Goal: Information Seeking & Learning: Check status

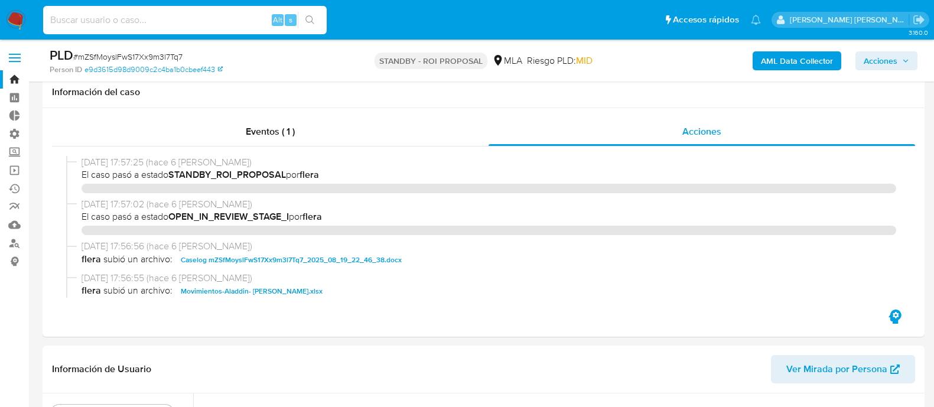
select select "10"
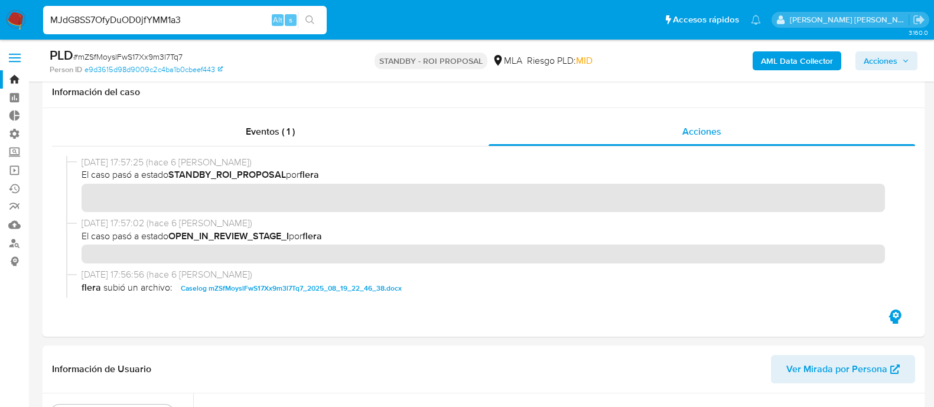
scroll to position [222, 0]
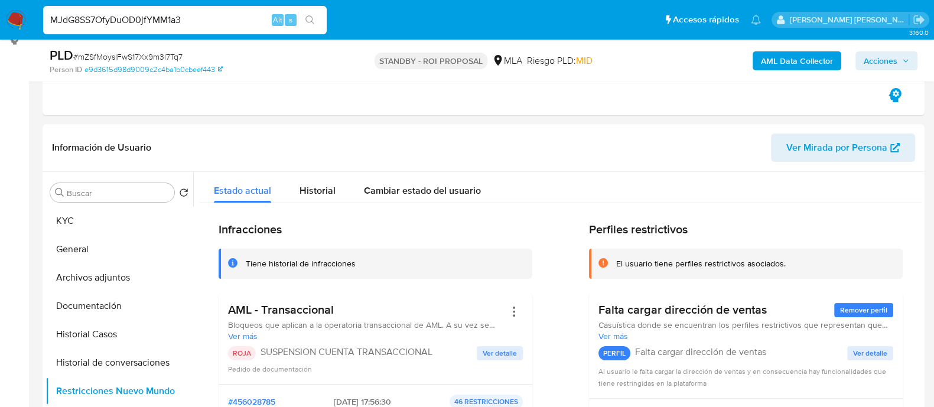
type input "MJdG8SS7OfyDuOD0jfYMM1a3"
click at [310, 22] on icon "search-icon" at bounding box center [309, 19] width 9 height 9
click at [245, 19] on input "MJdG8SS7OfyDuOD0jfYMM1a3" at bounding box center [185, 19] width 284 height 15
click at [309, 19] on icon "search-icon" at bounding box center [309, 19] width 9 height 9
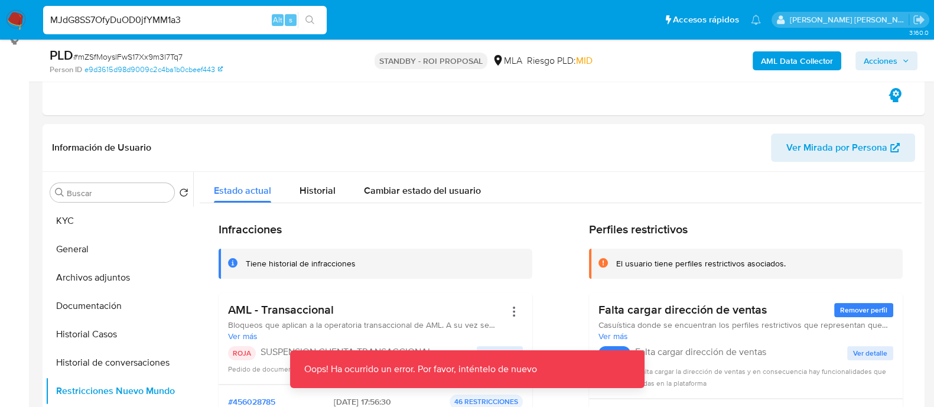
click at [236, 22] on input "MJdG8SS7OfyDuOD0jfYMM1a3" at bounding box center [185, 19] width 284 height 15
click at [316, 20] on button "search-icon" at bounding box center [310, 20] width 24 height 17
click at [313, 19] on icon "search-icon" at bounding box center [309, 19] width 9 height 9
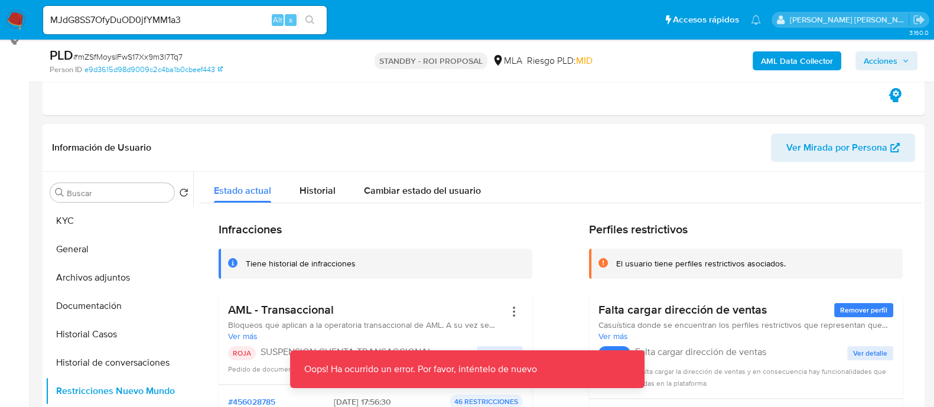
click at [313, 19] on icon "search-icon" at bounding box center [309, 19] width 9 height 9
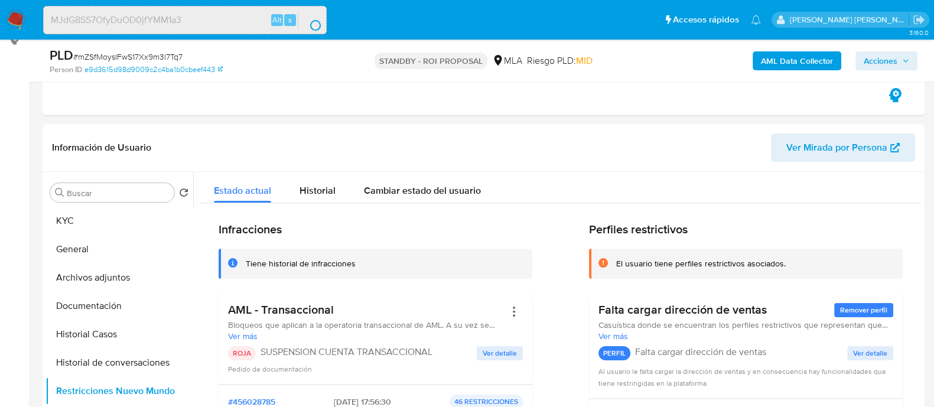
click at [313, 24] on div "search-icon" at bounding box center [317, 28] width 12 height 8
click at [313, 19] on div "search-icon" at bounding box center [316, 25] width 14 height 14
click at [316, 20] on div "search-icon" at bounding box center [318, 25] width 5 height 11
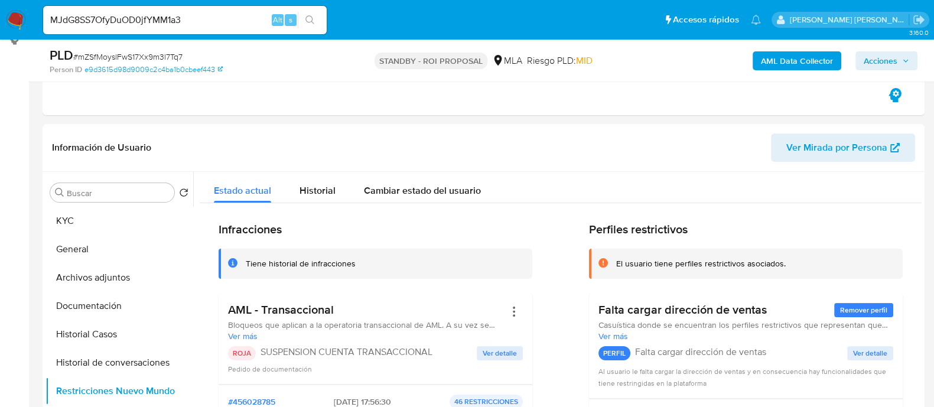
click at [305, 16] on icon "search-icon" at bounding box center [309, 19] width 9 height 9
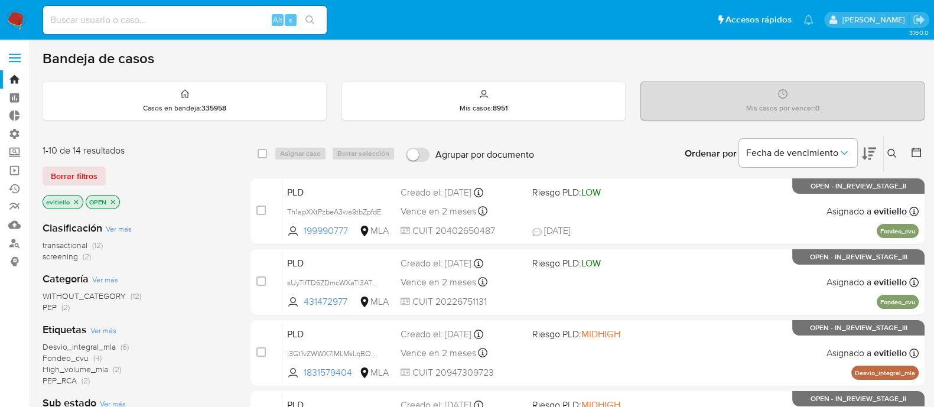
click at [236, 14] on input at bounding box center [185, 19] width 284 height 15
paste input "MJdG8SS7OfyDuOD0jfYMM1a3"
type input "MJdG8SS7OfyDuOD0jfYMM1a3"
click at [310, 17] on icon "search-icon" at bounding box center [309, 19] width 9 height 9
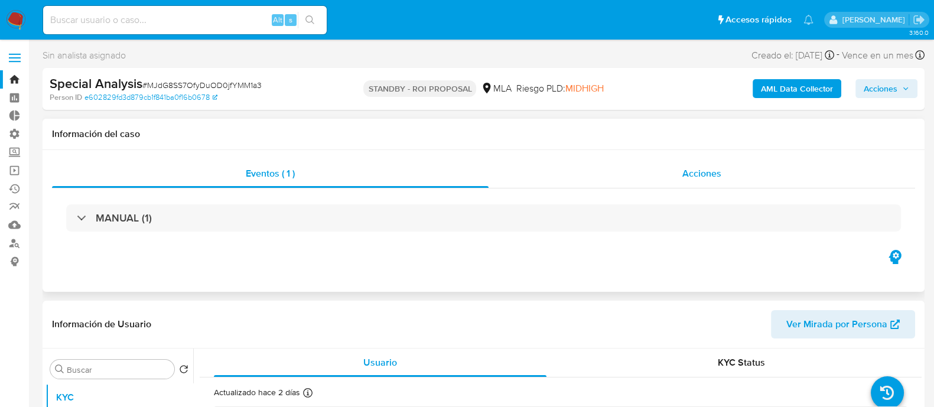
click at [726, 173] on div "Acciones" at bounding box center [702, 174] width 427 height 28
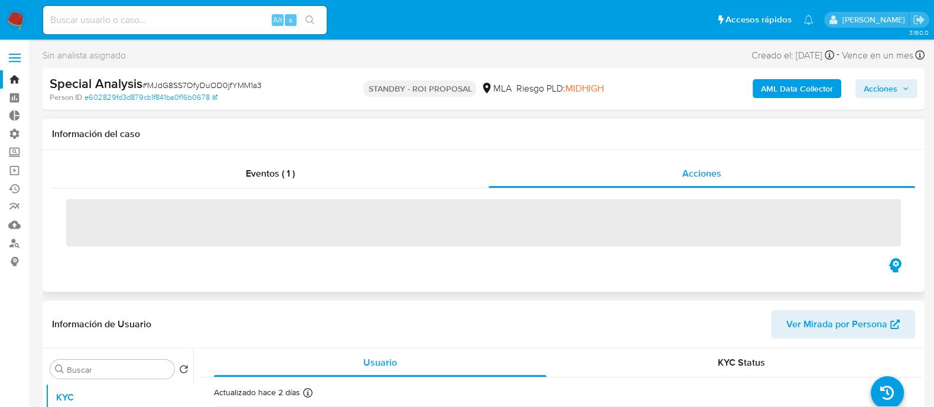
select select "10"
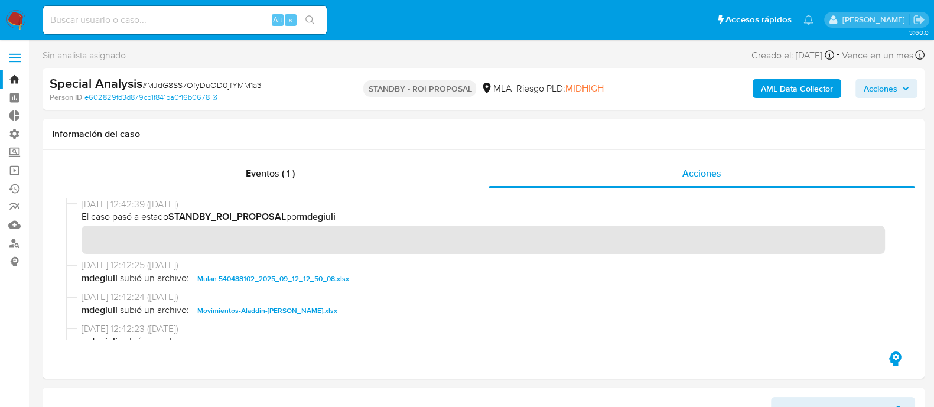
click at [168, 25] on input at bounding box center [185, 19] width 284 height 15
paste input "SHkNj3Br9T3QASpLsbd7H0ia"
type input "SHkNj3Br9T3QASpLsbd7H0ia"
click at [313, 18] on icon "search-icon" at bounding box center [309, 19] width 9 height 9
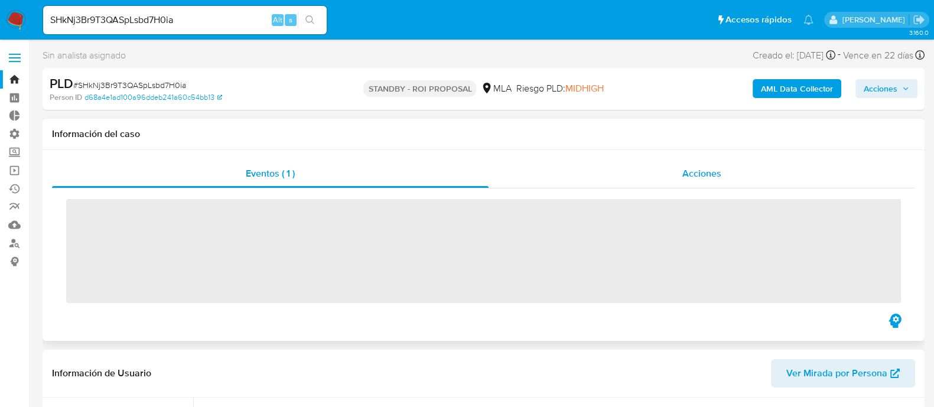
click at [712, 182] on div "Acciones" at bounding box center [702, 174] width 427 height 28
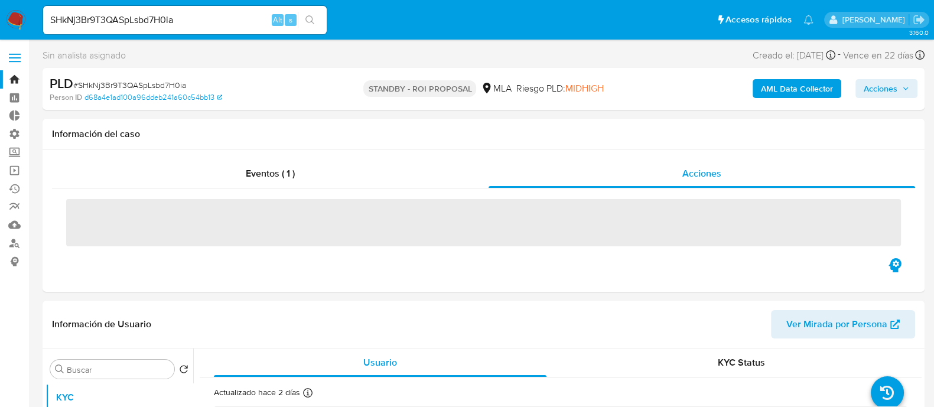
select select "10"
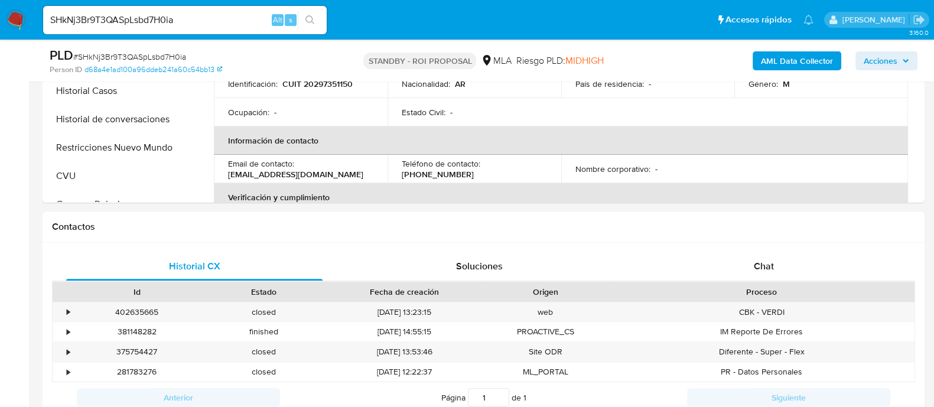
scroll to position [516, 0]
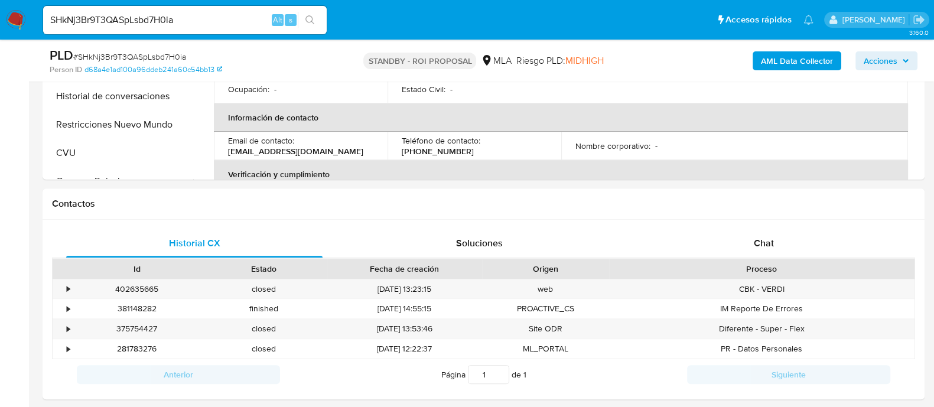
click at [238, 22] on input "SHkNj3Br9T3QASpLsbd7H0ia" at bounding box center [185, 19] width 284 height 15
paste input "alGGTZIow1c4m7fOmxV9dBxZ"
type input "alGGTZIow1c4m7fOmxV9dBxZ"
click at [320, 13] on button "search-icon" at bounding box center [310, 20] width 24 height 17
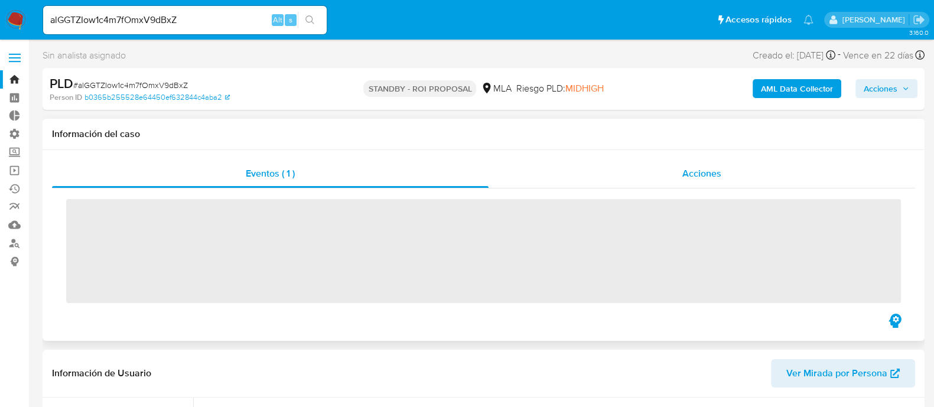
click at [692, 173] on span "Acciones" at bounding box center [701, 174] width 39 height 14
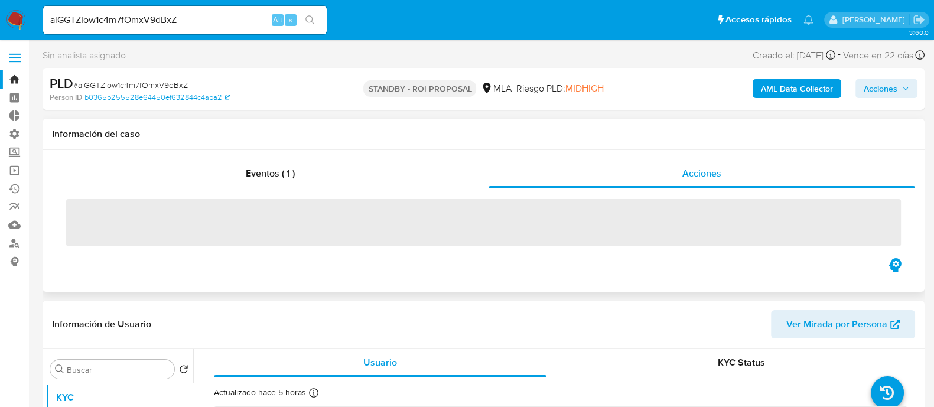
select select "10"
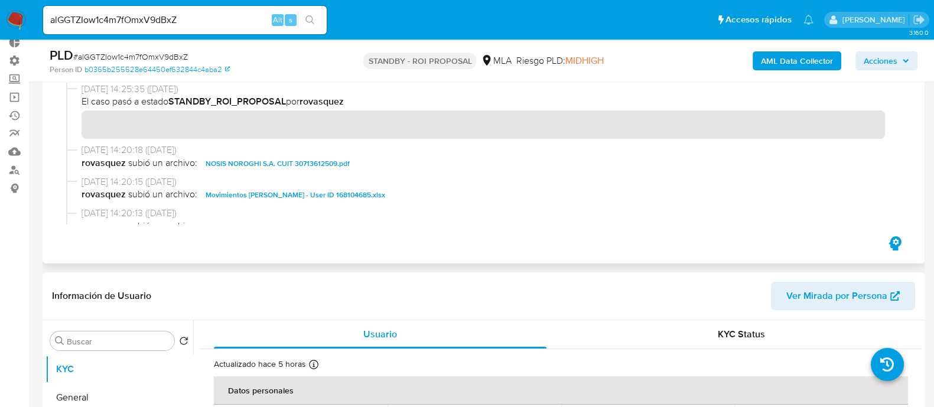
scroll to position [73, 0]
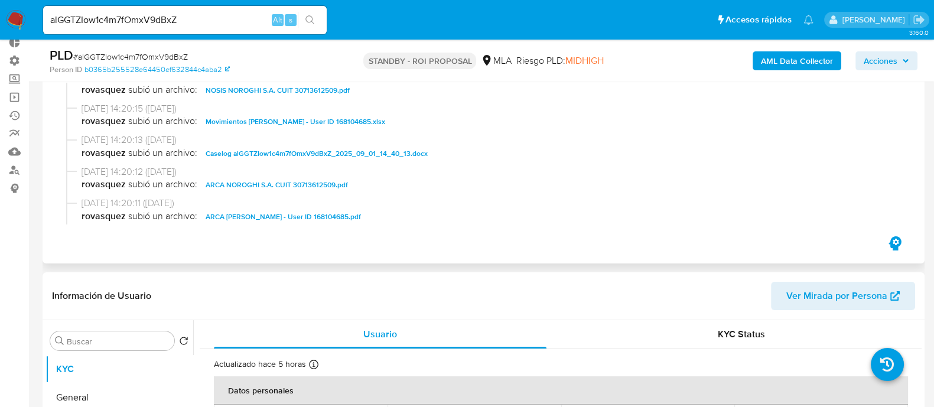
click at [392, 152] on span "Caselog alGGTZIow1c4m7fOmxV9dBxZ_2025_09_01_14_40_13.docx" at bounding box center [317, 154] width 222 height 14
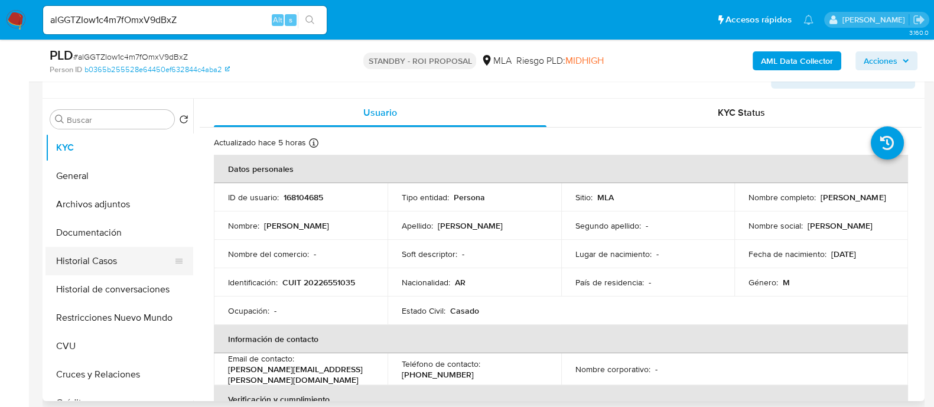
click at [128, 264] on button "Historial Casos" at bounding box center [114, 261] width 138 height 28
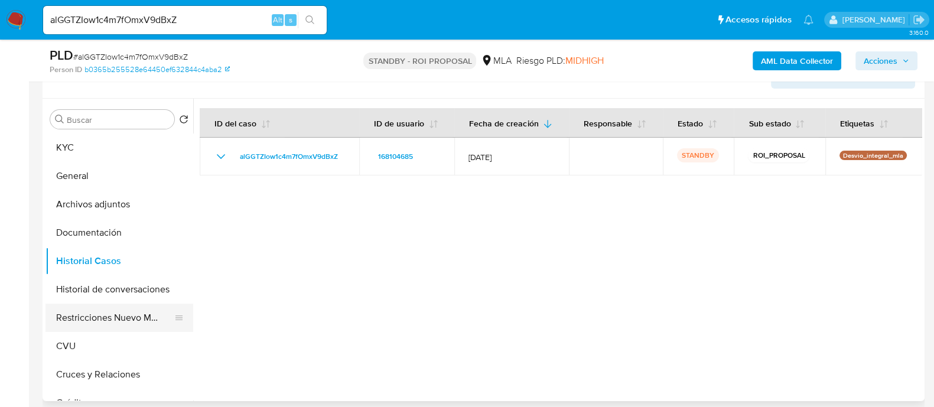
click at [117, 312] on button "Restricciones Nuevo Mundo" at bounding box center [114, 318] width 138 height 28
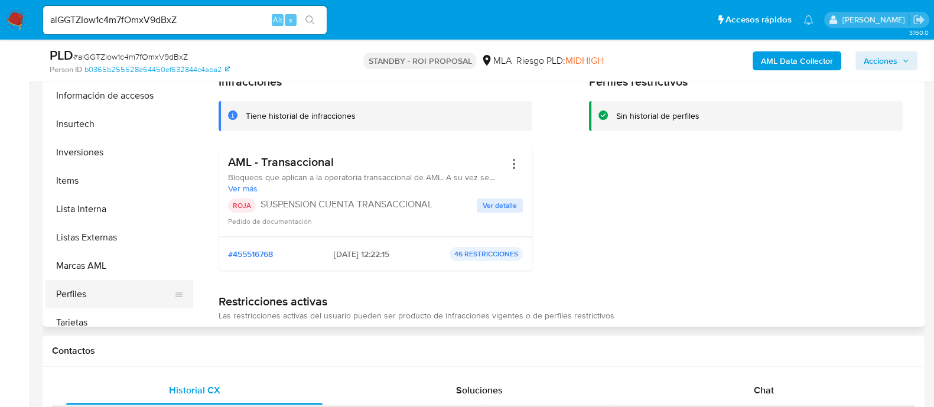
scroll to position [0, 0]
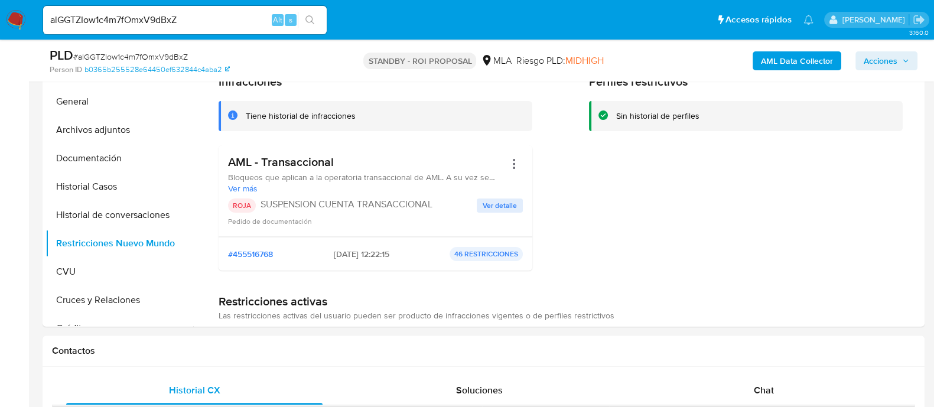
click at [208, 19] on input "alGGTZIow1c4m7fOmxV9dBxZ" at bounding box center [185, 19] width 284 height 15
paste input "9S60Mx3w5G8hgZSiEcbVW1vc"
type input "9S60Mx3w5G8hgZSiEcbVW1vc"
click at [314, 19] on icon "search-icon" at bounding box center [309, 19] width 9 height 9
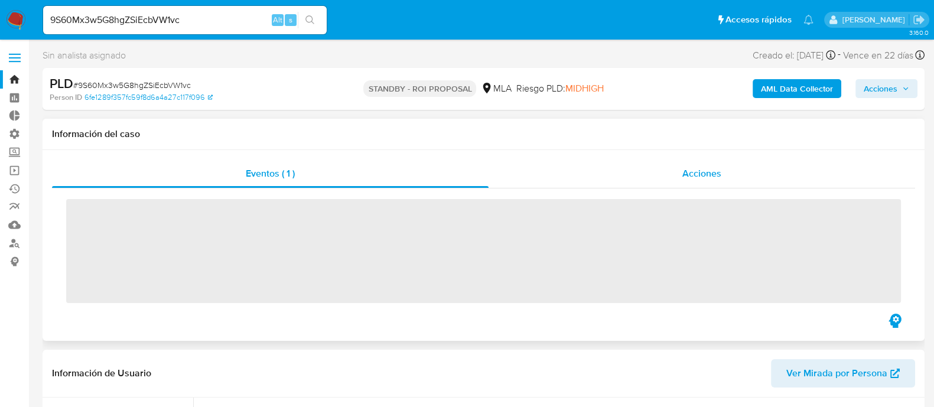
click at [596, 174] on div "Acciones" at bounding box center [702, 174] width 427 height 28
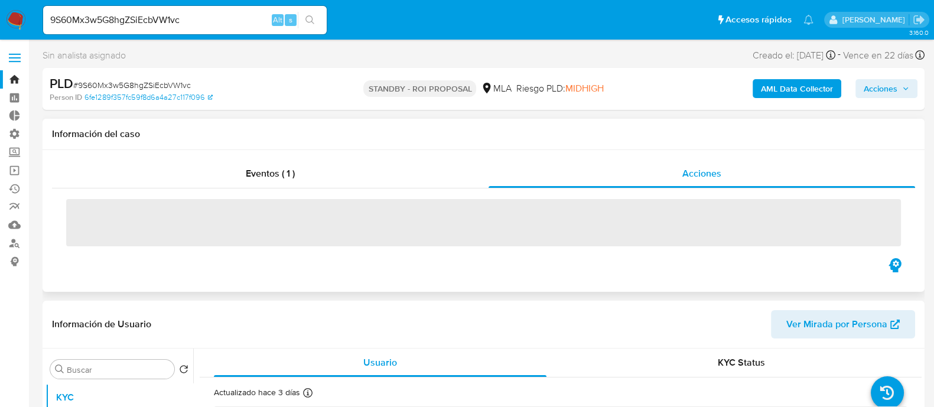
select select "10"
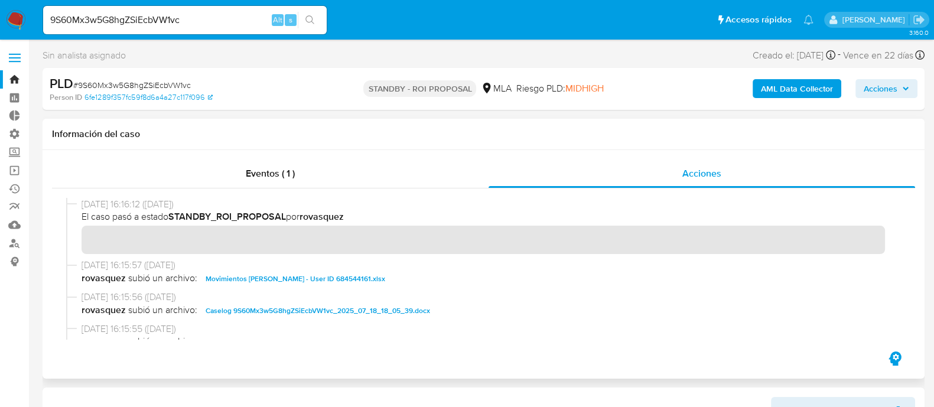
click at [280, 305] on span "Caselog 9S60Mx3w5G8hgZSiEcbVW1vc_2025_07_18_18_05_39.docx" at bounding box center [318, 311] width 225 height 14
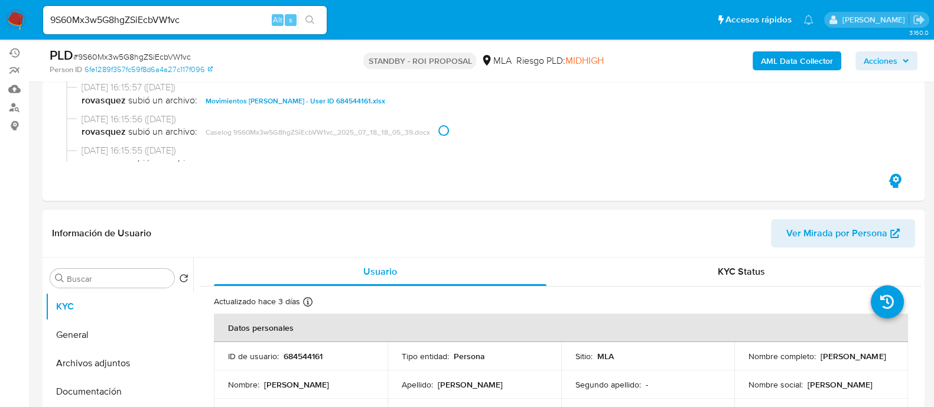
scroll to position [295, 0]
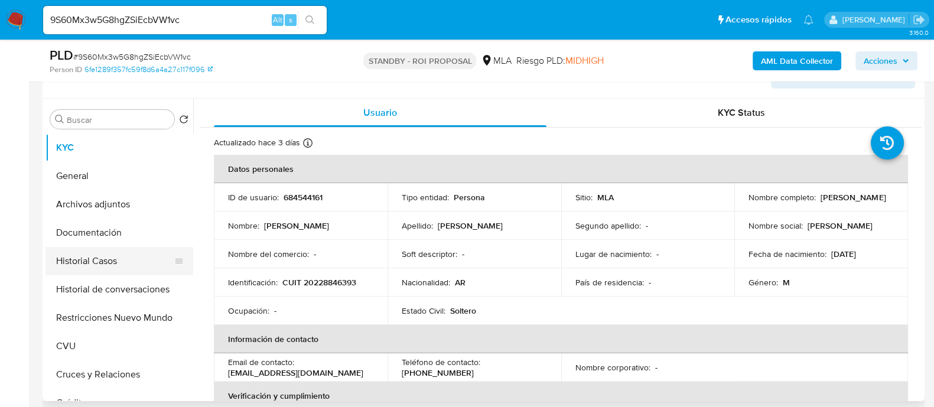
click at [145, 247] on button "Historial Casos" at bounding box center [114, 261] width 138 height 28
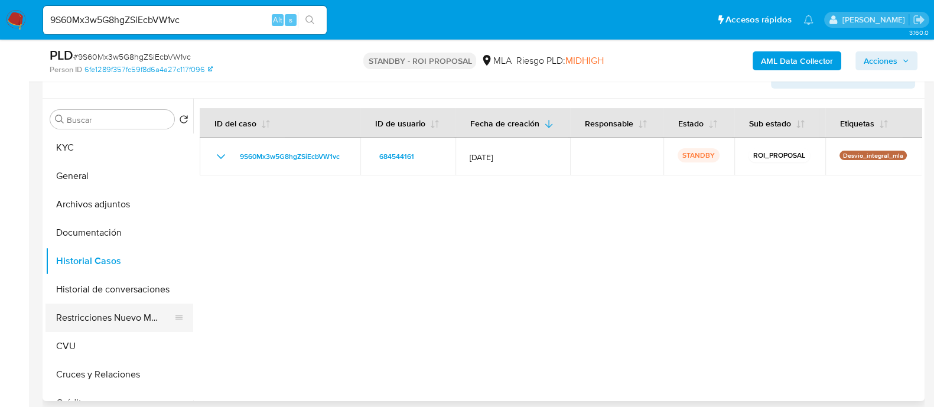
click at [125, 320] on button "Restricciones Nuevo Mundo" at bounding box center [114, 318] width 138 height 28
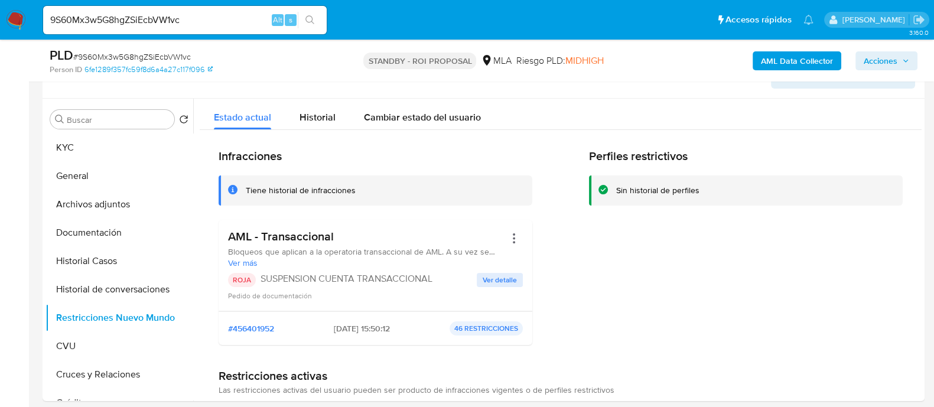
click at [206, 22] on input "9S60Mx3w5G8hgZSiEcbVW1vc" at bounding box center [185, 19] width 284 height 15
paste input "RSwuNYEfY5NejS2ah187VImk"
type input "RSwuNYEfY5NejS2ah187VImk"
click at [319, 21] on button "search-icon" at bounding box center [310, 20] width 24 height 17
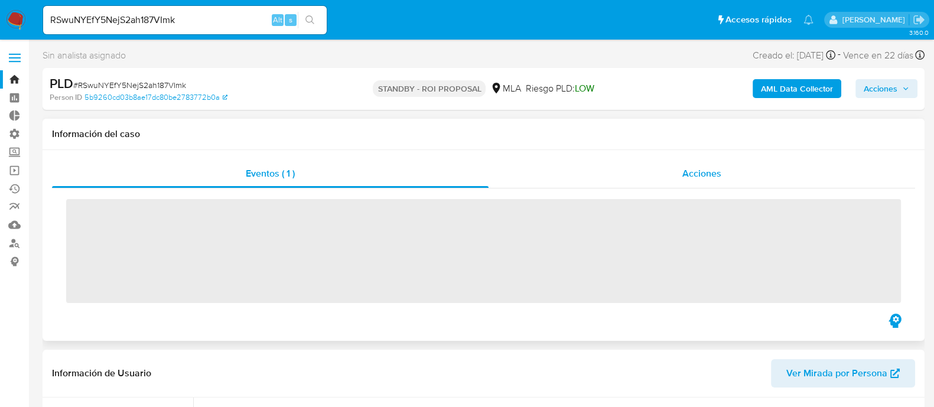
click at [764, 169] on div "Acciones" at bounding box center [702, 174] width 427 height 28
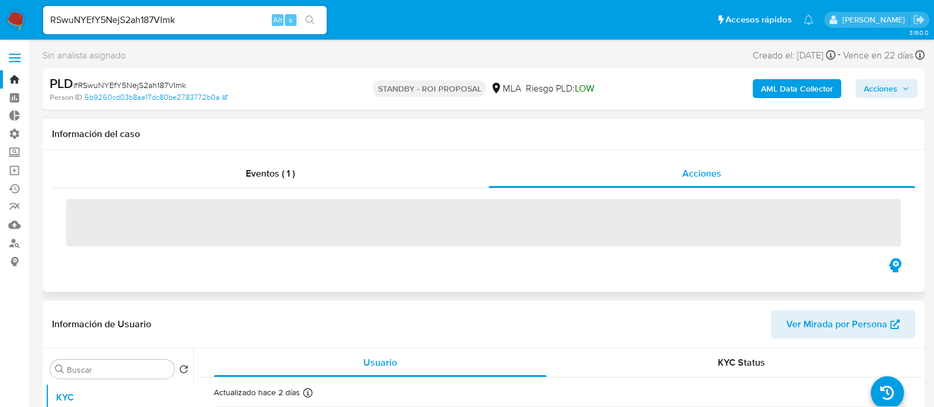
select select "10"
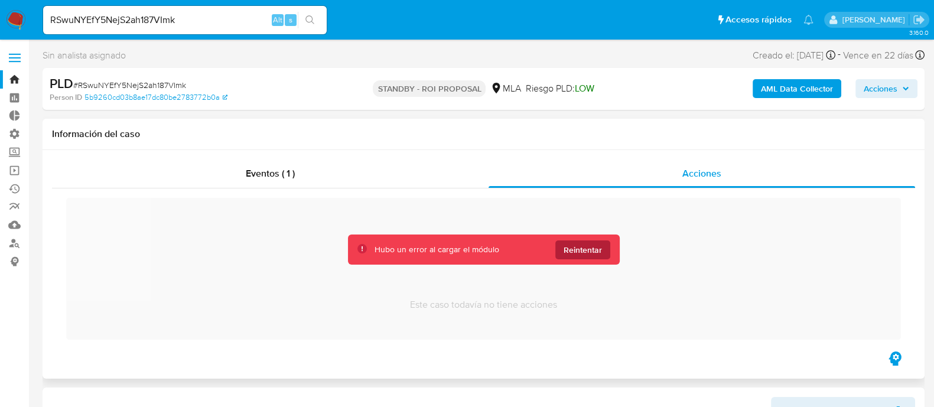
click at [604, 254] on button "Reintentar" at bounding box center [582, 249] width 55 height 19
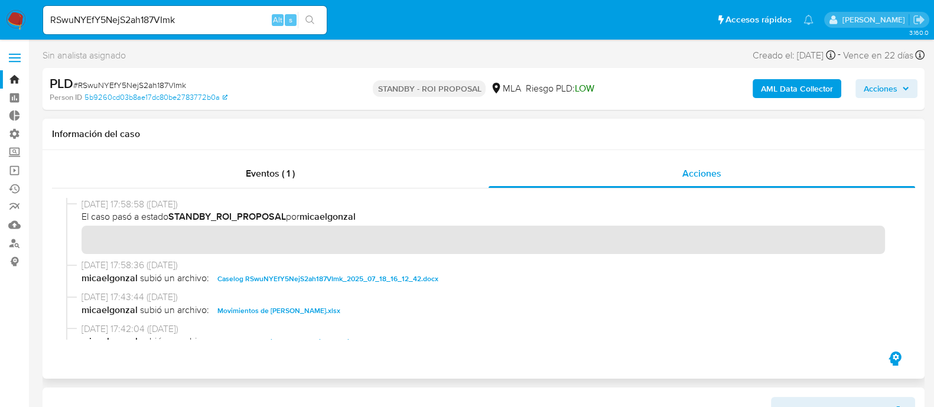
click at [355, 282] on span "Caselog RSwuNYEfY5NejS2ah187VImk_2025_07_18_16_12_42.docx" at bounding box center [327, 279] width 221 height 14
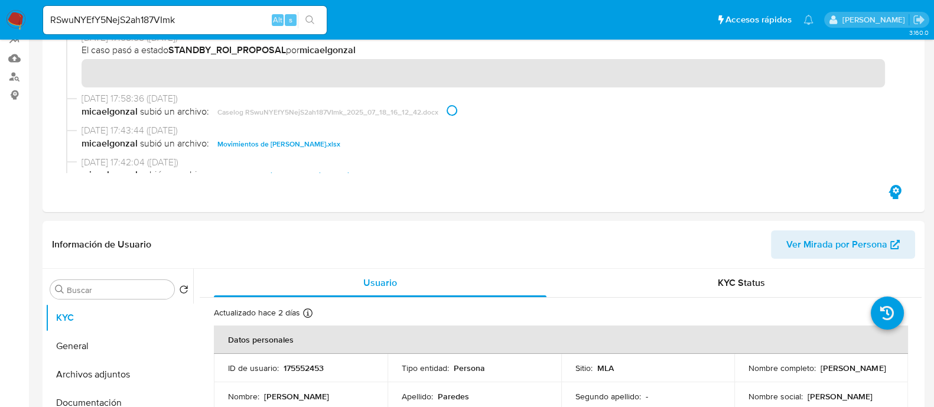
scroll to position [295, 0]
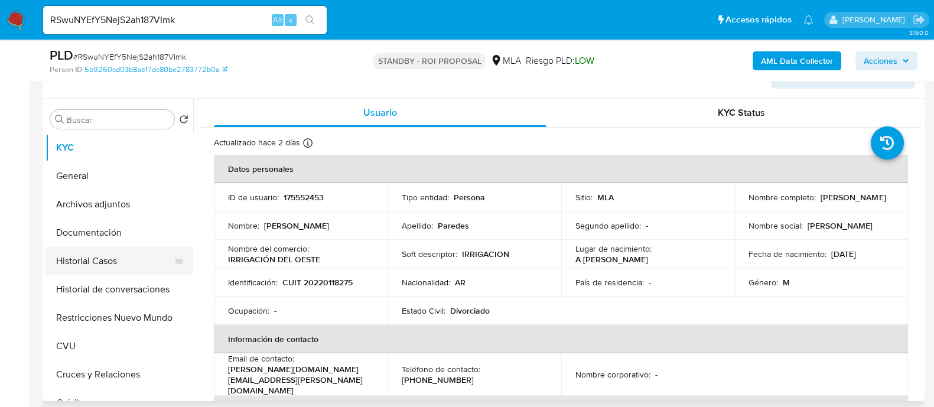
click at [127, 260] on button "Historial Casos" at bounding box center [114, 261] width 138 height 28
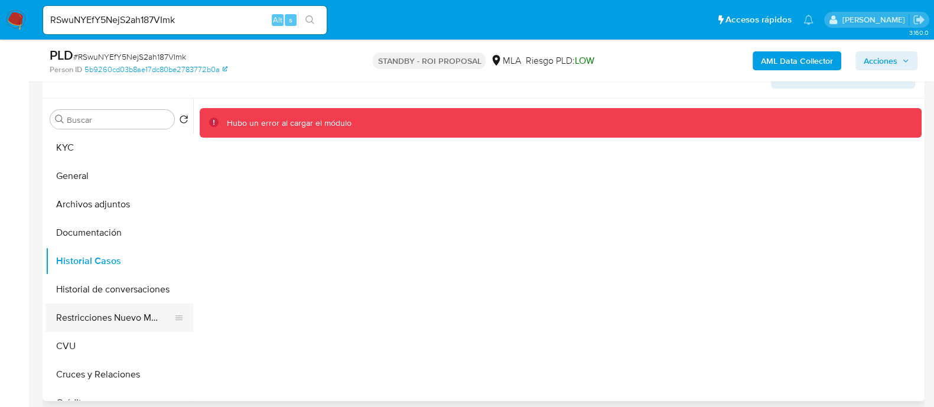
click at [117, 313] on button "Restricciones Nuevo Mundo" at bounding box center [114, 318] width 138 height 28
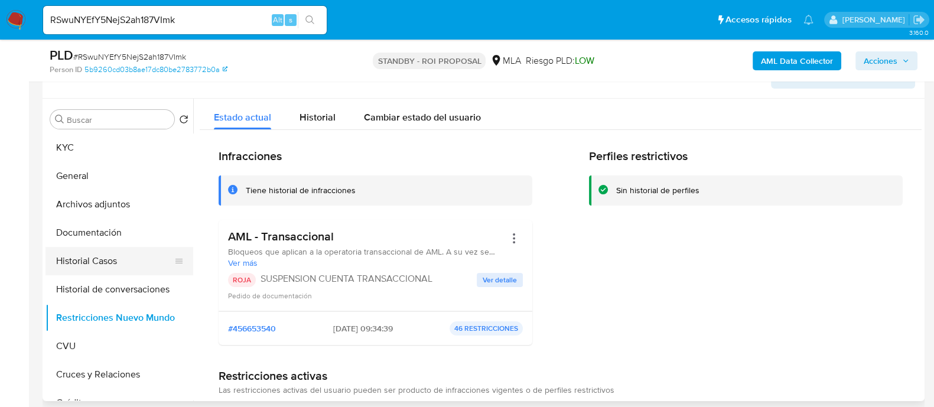
click at [135, 270] on button "Historial Casos" at bounding box center [114, 261] width 138 height 28
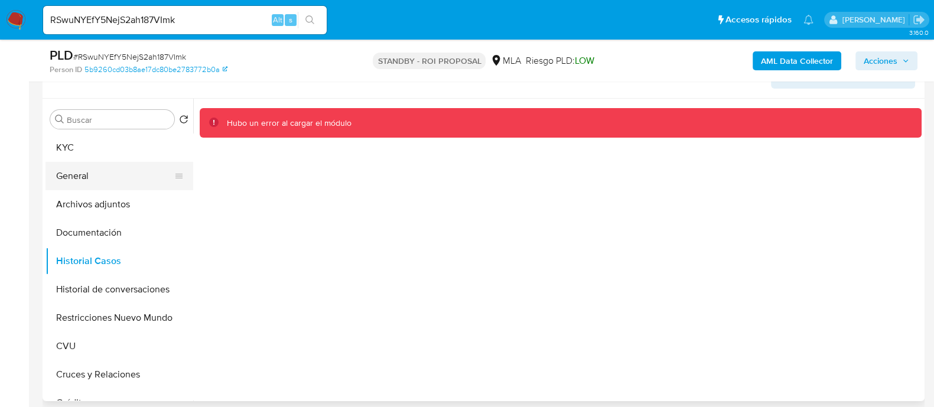
click at [126, 178] on button "General" at bounding box center [114, 176] width 138 height 28
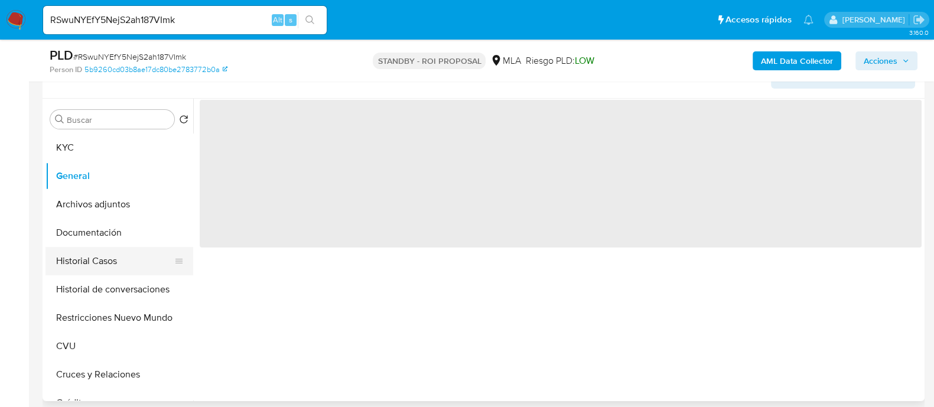
click at [121, 247] on button "Historial Casos" at bounding box center [114, 261] width 138 height 28
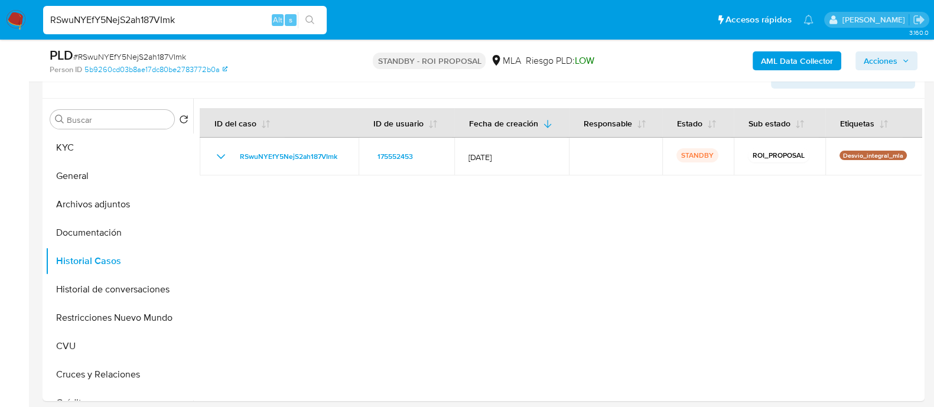
click at [204, 18] on input "RSwuNYEfY5NejS2ah187VImk" at bounding box center [185, 19] width 284 height 15
paste input "IzIbkrYf9SEYasynJqa6fbXr"
type input "IzIbkrYf9SEYasynJqa6fbXr"
click at [318, 18] on button "search-icon" at bounding box center [310, 20] width 24 height 17
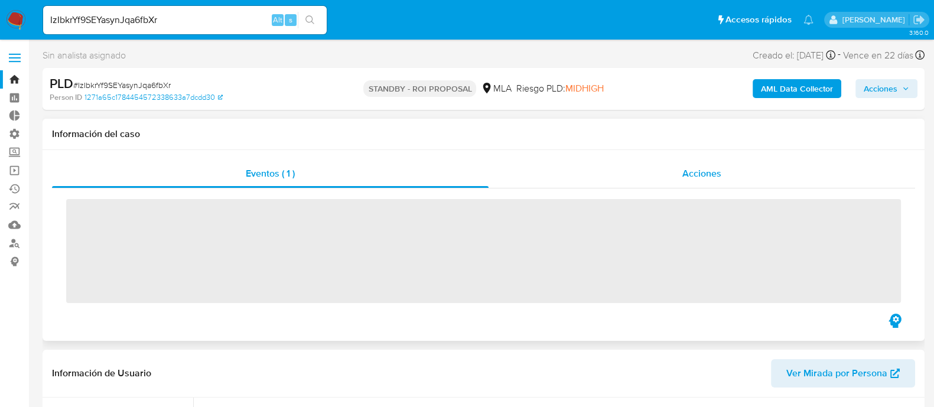
click at [708, 170] on span "Acciones" at bounding box center [701, 174] width 39 height 14
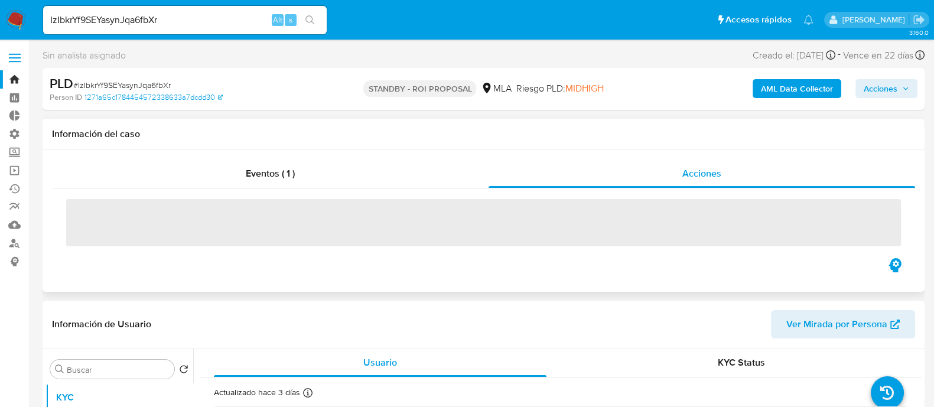
select select "10"
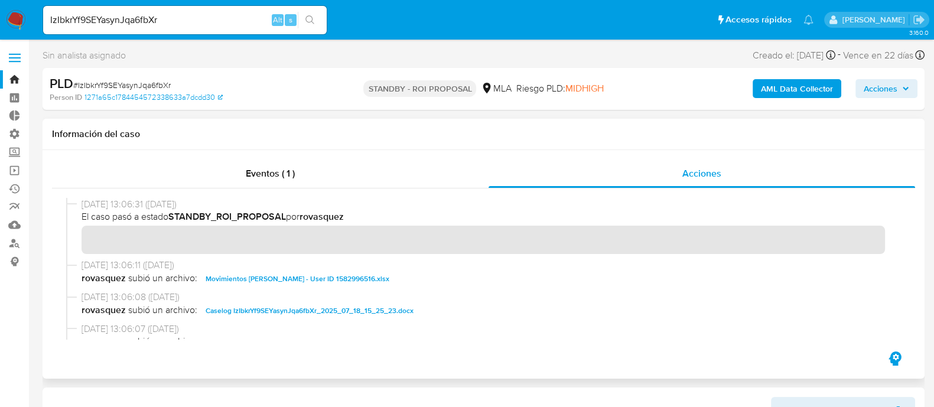
click at [290, 306] on span "Caselog IzIbkrYf9SEYasynJqa6fbXr_2025_07_18_15_25_23.docx" at bounding box center [310, 311] width 208 height 14
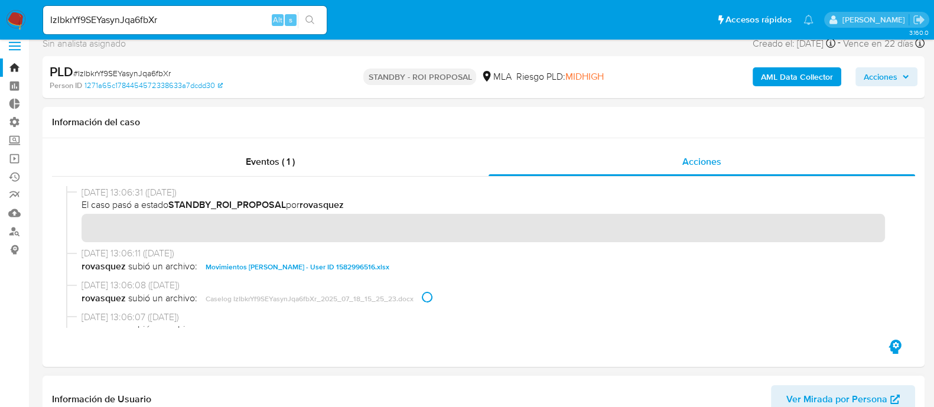
scroll to position [295, 0]
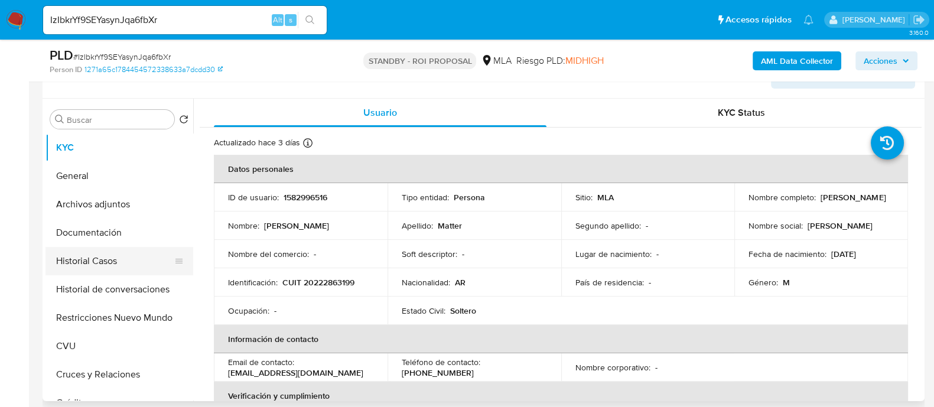
click at [96, 260] on button "Historial Casos" at bounding box center [114, 261] width 138 height 28
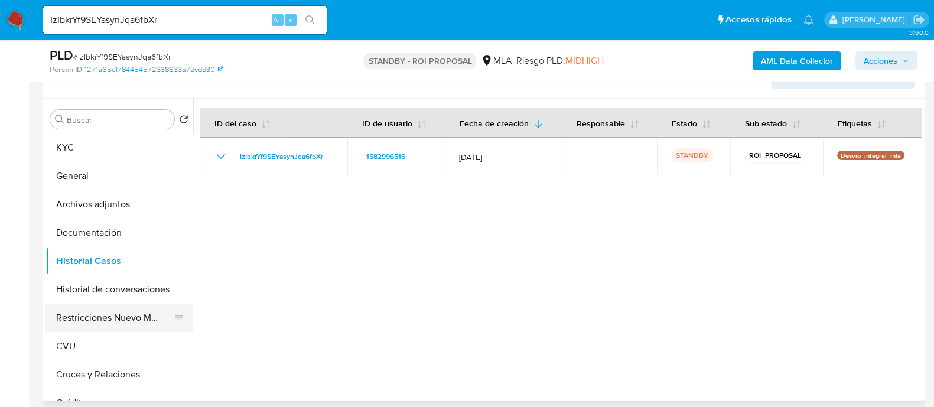
click at [104, 318] on button "Restricciones Nuevo Mundo" at bounding box center [114, 318] width 138 height 28
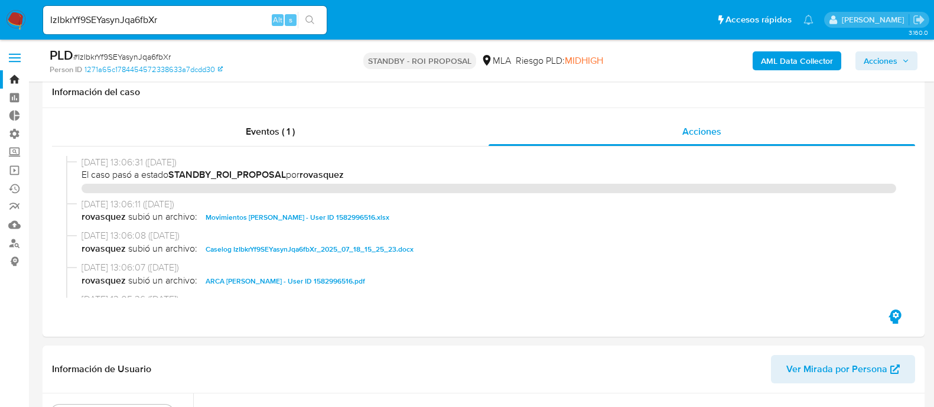
select select "10"
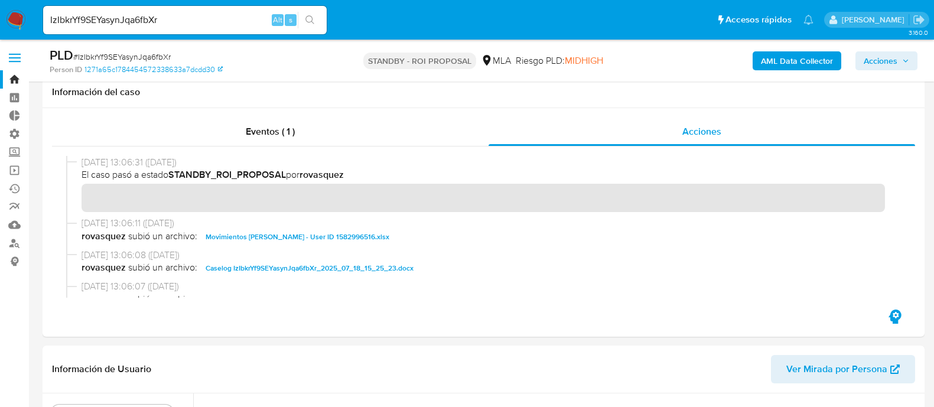
scroll to position [295, 0]
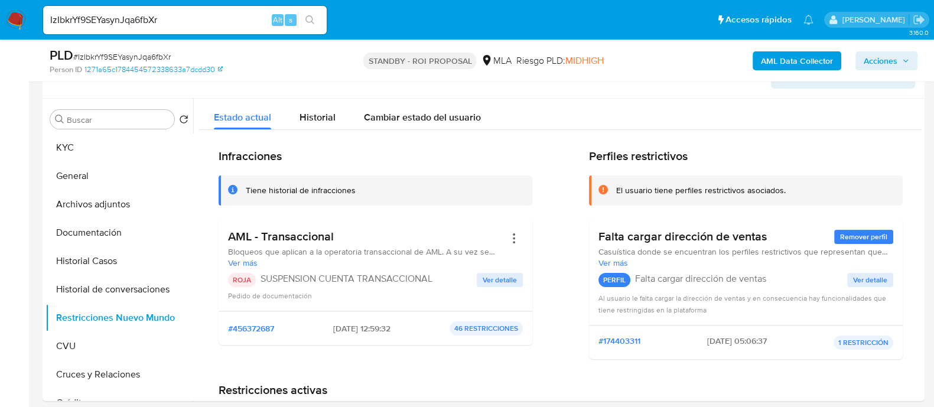
click at [201, 11] on div "IzIbkrYf9SEYasynJqa6fbXr Alt s" at bounding box center [185, 20] width 284 height 28
click at [202, 18] on input "IzIbkrYf9SEYasynJqa6fbXr" at bounding box center [185, 19] width 284 height 15
paste input "frE7NYVA3ZYtsaZz5NzXUJHl"
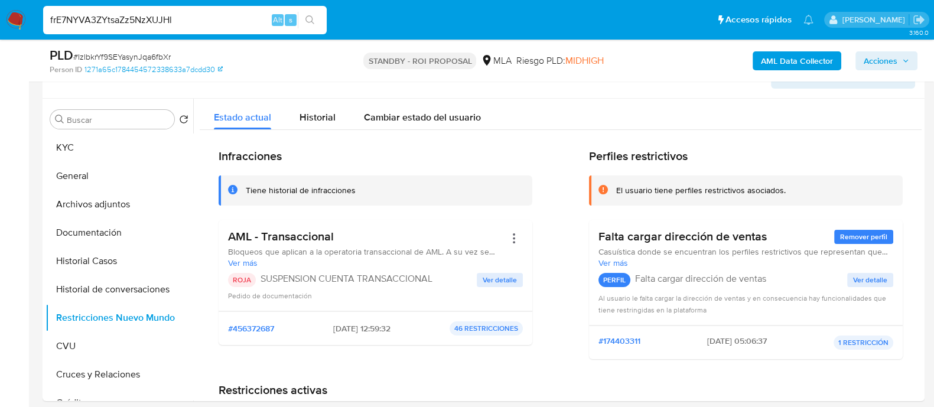
type input "frE7NYVA3ZYtsaZz5NzXUJHl"
click at [312, 15] on icon "search-icon" at bounding box center [309, 19] width 9 height 9
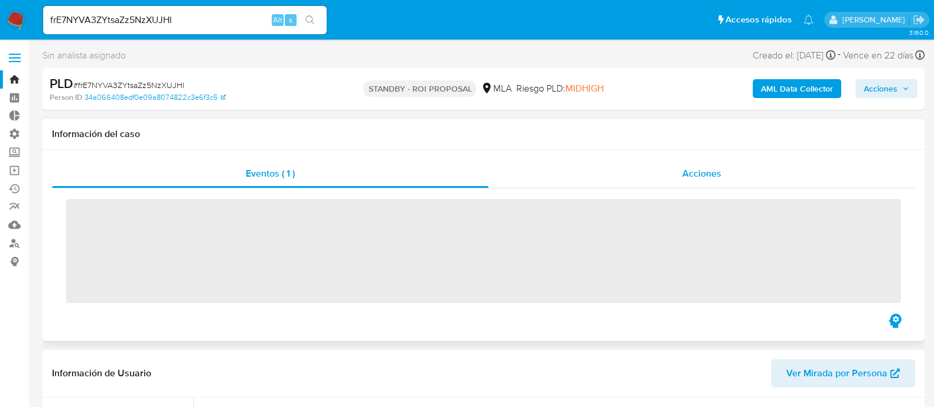
click at [713, 168] on span "Acciones" at bounding box center [701, 174] width 39 height 14
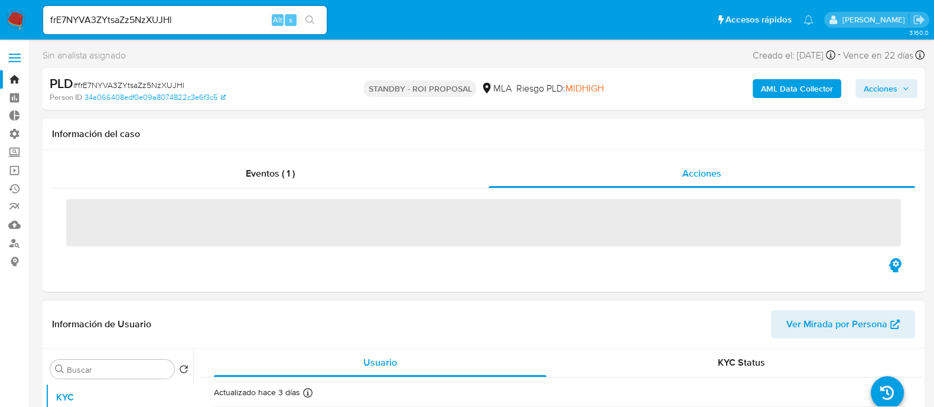
select select "10"
